Goal: Information Seeking & Learning: Understand process/instructions

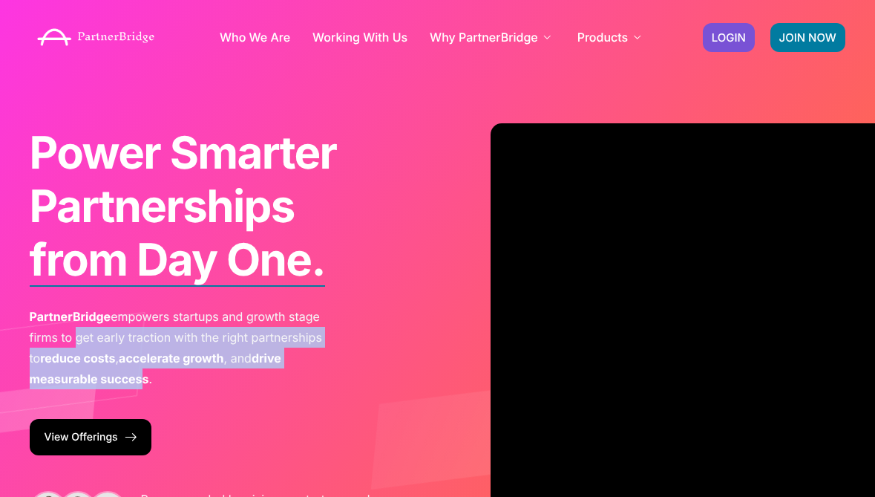
drag, startPoint x: 76, startPoint y: 339, endPoint x: 143, endPoint y: 379, distance: 77.5
click at [143, 379] on p "PartnerBridge empowers startups and growth stage firms to get early traction wi…" at bounding box center [186, 347] width 312 height 83
copy p "get early traction with the right partnerships to reduce costs , accelerate gro…"
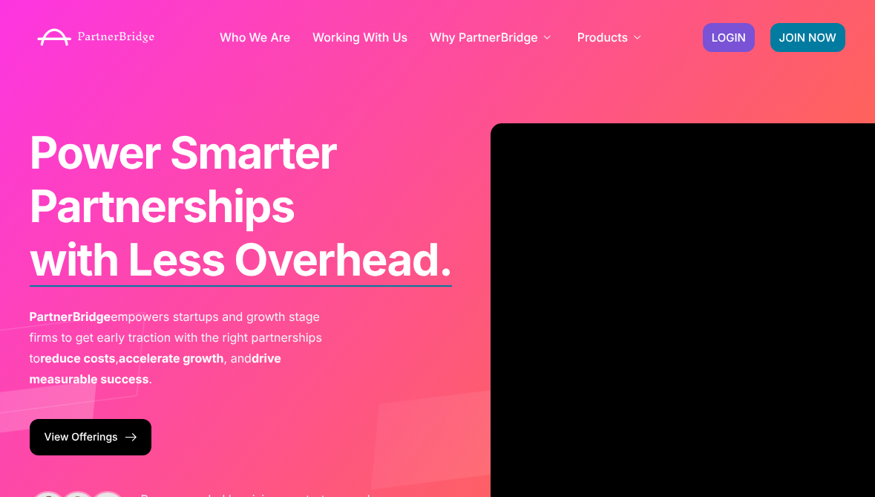
click at [73, 180] on span "Power Smarter Partnerships" at bounding box center [183, 179] width 307 height 107
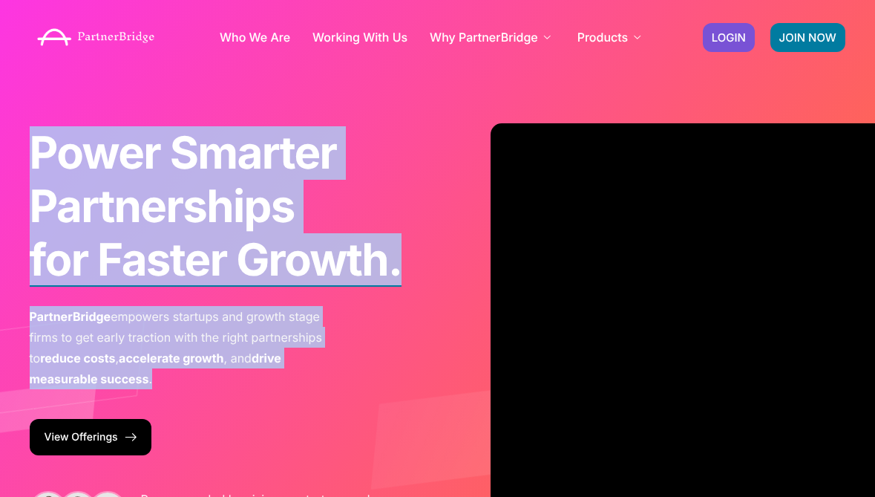
drag, startPoint x: 36, startPoint y: 150, endPoint x: 157, endPoint y: 380, distance: 260.3
click at [157, 380] on div "Power Smarter Partnerships with Less Overhead. for Faster Growth. from Day One.…" at bounding box center [216, 257] width 373 height 263
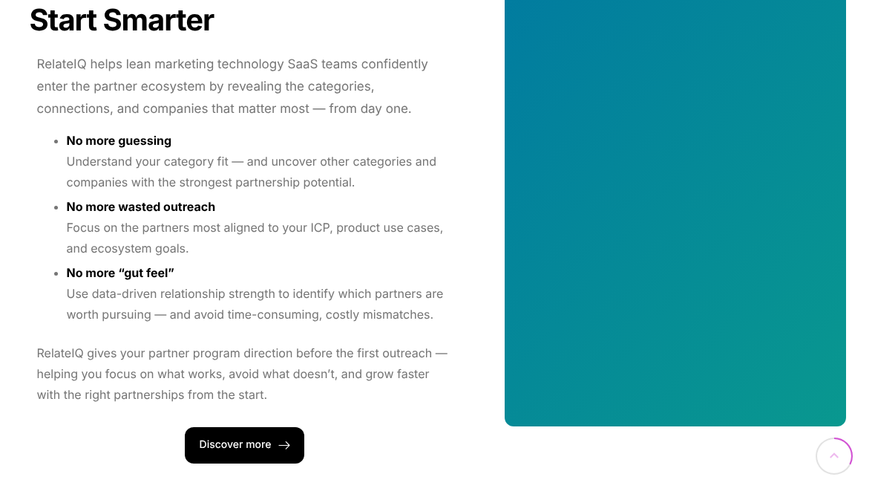
scroll to position [1357, 0]
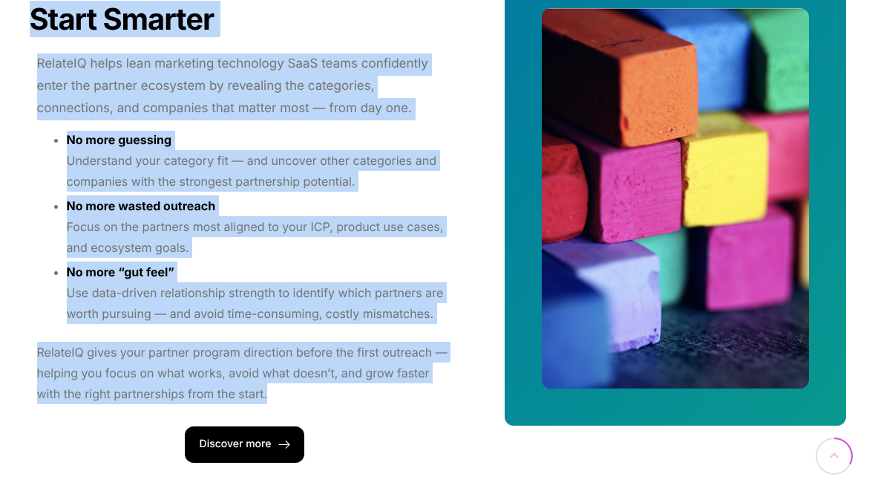
drag, startPoint x: 274, startPoint y: 388, endPoint x: 28, endPoint y: 22, distance: 441.4
click at [28, 22] on div "Map and Grow RelateIQ: Start Smarter RelateIQ helps lean marketing technology S…" at bounding box center [244, 198] width 445 height 543
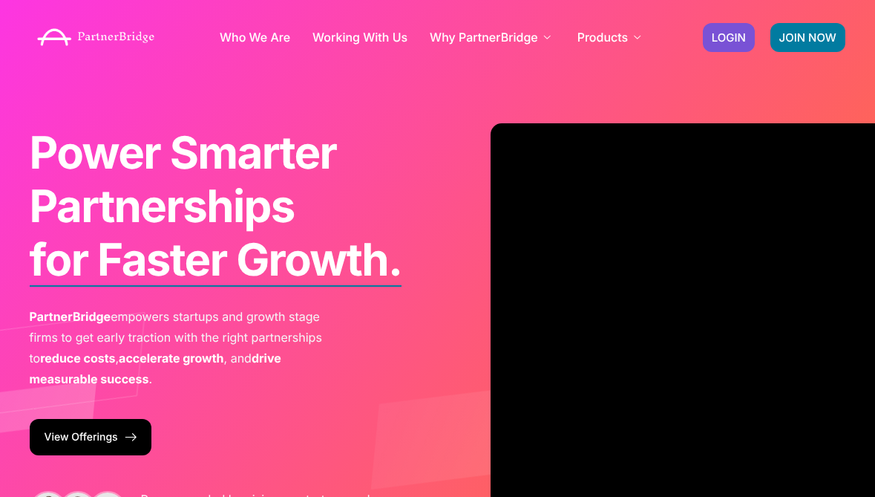
scroll to position [0, 0]
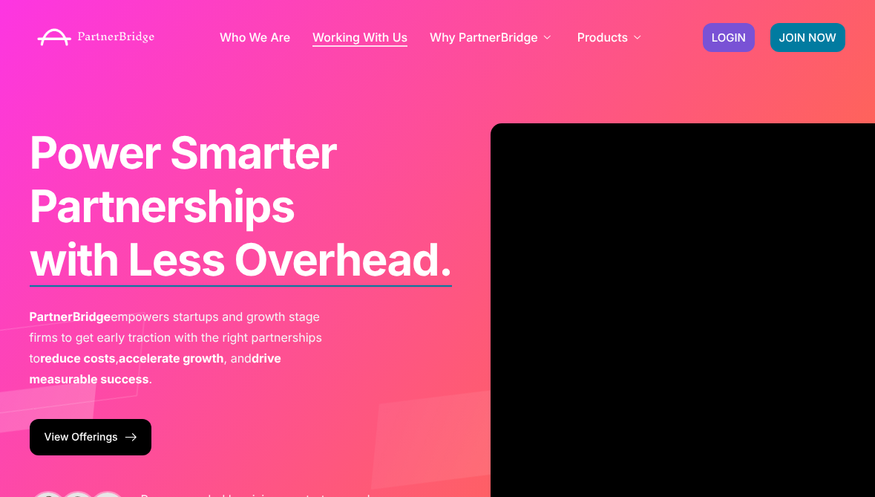
click at [369, 33] on link "Working With Us" at bounding box center [360, 37] width 95 height 12
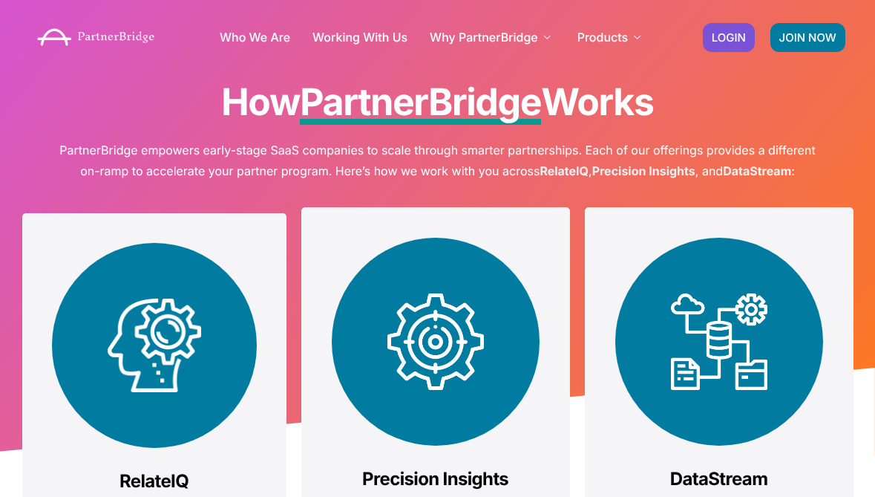
scroll to position [53, 0]
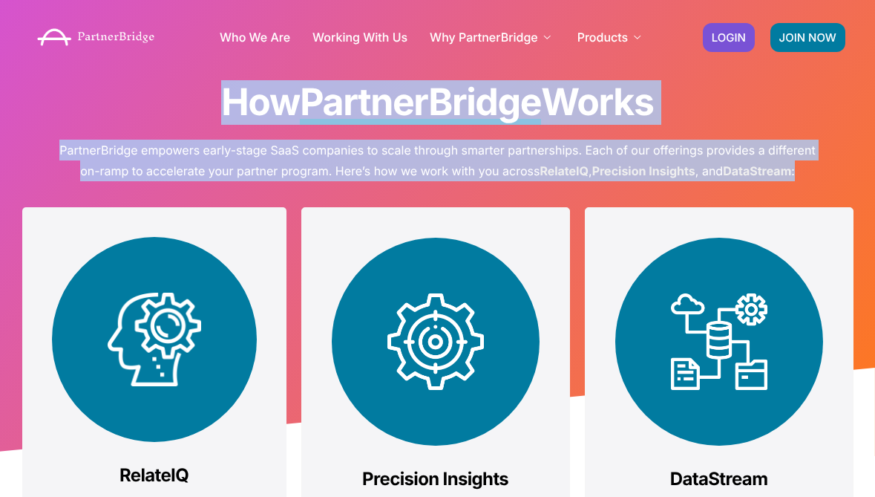
drag, startPoint x: 215, startPoint y: 103, endPoint x: 843, endPoint y: 194, distance: 635.2
click at [843, 189] on div "How PartnerBridge Works PartnerBridge empowers early-stage SaaS companies to sc…" at bounding box center [438, 134] width 846 height 108
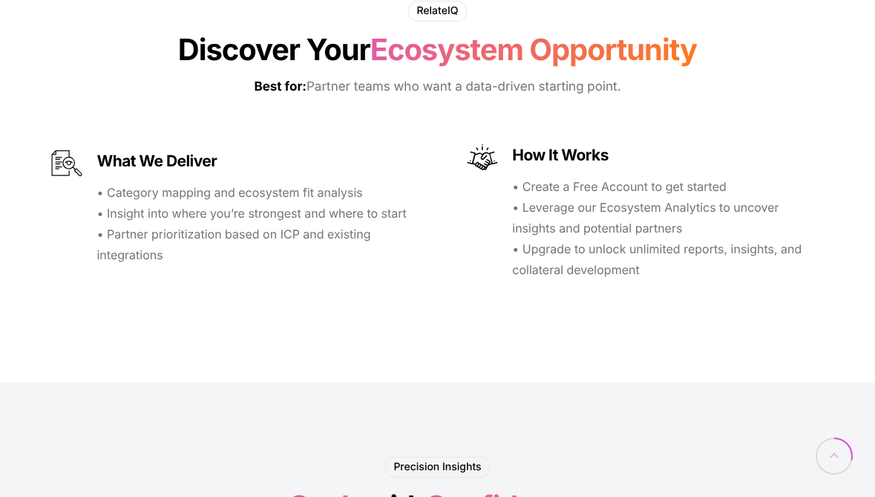
scroll to position [826, 0]
copy div "How PartnerBridge Works PartnerBridge empowers early-stage SaaS companies to sc…"
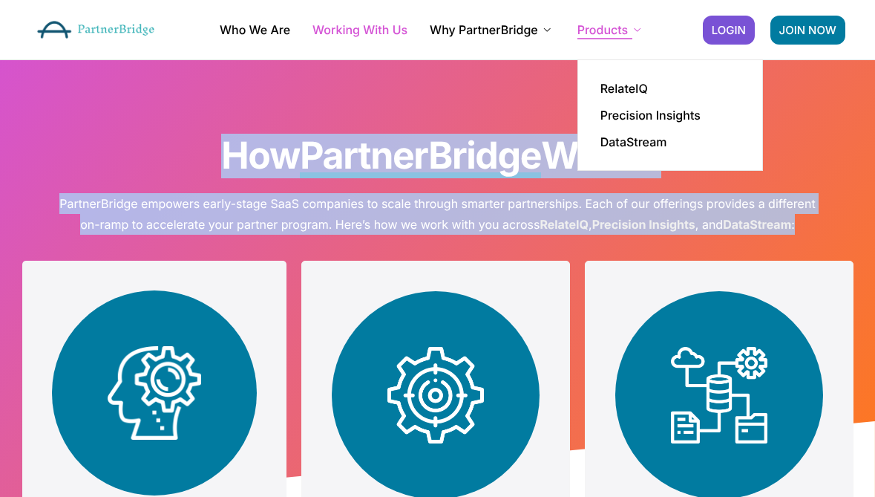
scroll to position [0, 0]
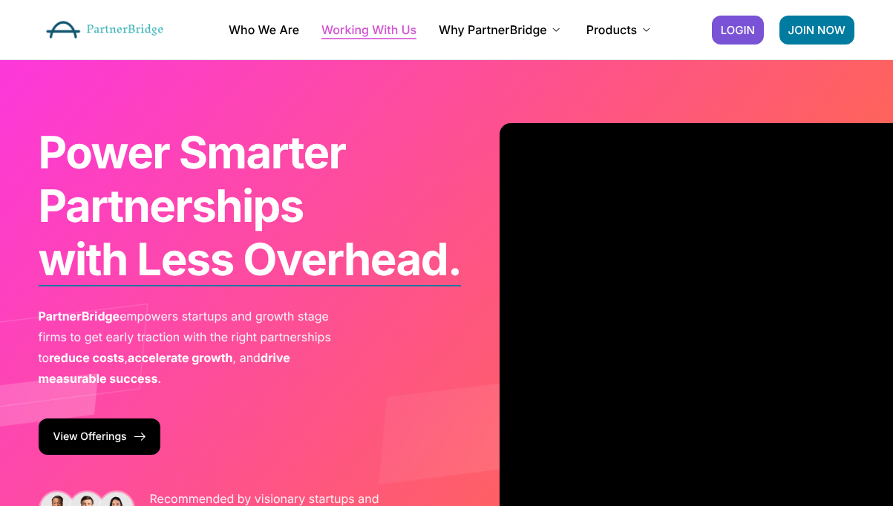
click at [386, 27] on link "Working With Us" at bounding box center [368, 30] width 95 height 12
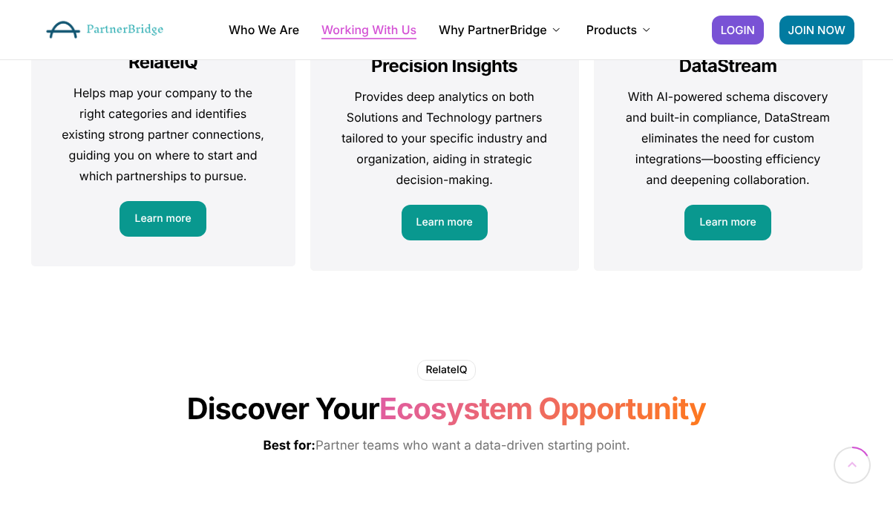
scroll to position [464, 0]
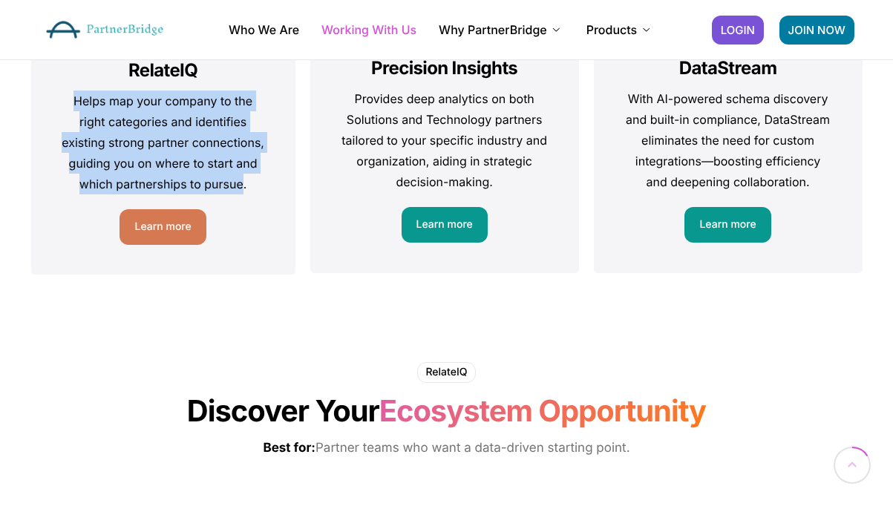
drag, startPoint x: 74, startPoint y: 111, endPoint x: 243, endPoint y: 189, distance: 185.7
click at [243, 189] on p "Helps map your company to the right categories and identifies existing strong p…" at bounding box center [163, 143] width 205 height 104
copy p "Helps map your company to the right categories and identifies existing strong p…"
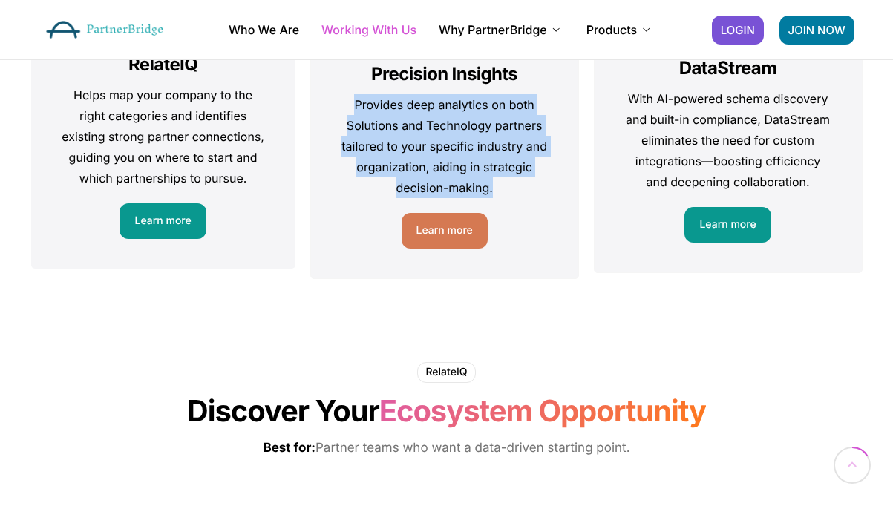
drag, startPoint x: 357, startPoint y: 113, endPoint x: 530, endPoint y: 186, distance: 187.6
click at [530, 186] on p "Provides deep analytics on both Solutions and Technology partners tailored to y…" at bounding box center [445, 146] width 208 height 104
copy p "Provides deep analytics on both Solutions and Technology partners tailored to y…"
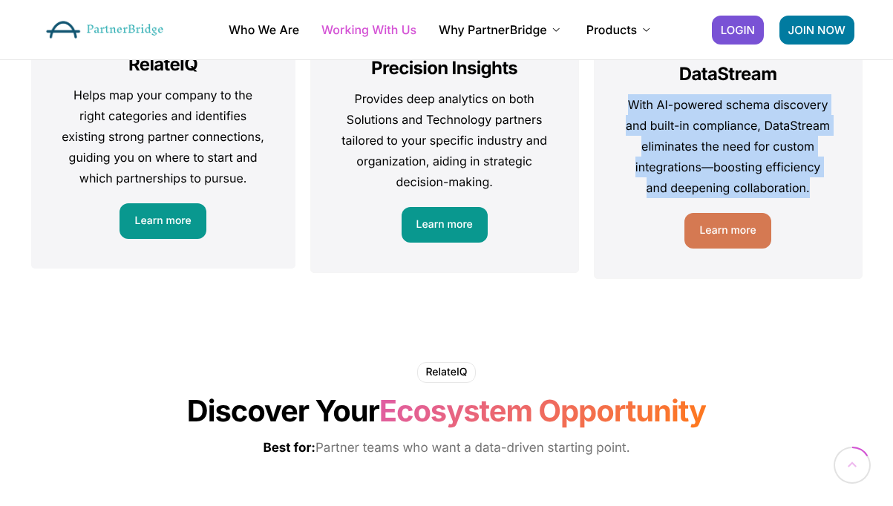
drag, startPoint x: 814, startPoint y: 194, endPoint x: 608, endPoint y: 109, distance: 222.6
click at [608, 109] on div "DataStream With AI-powered schema discovery and built-in compliance, DataStream…" at bounding box center [728, 41] width 269 height 477
copy p "With AI-powered schema discovery and built-in compliance, DataStream eliminates…"
